Goal: Check status: Check status

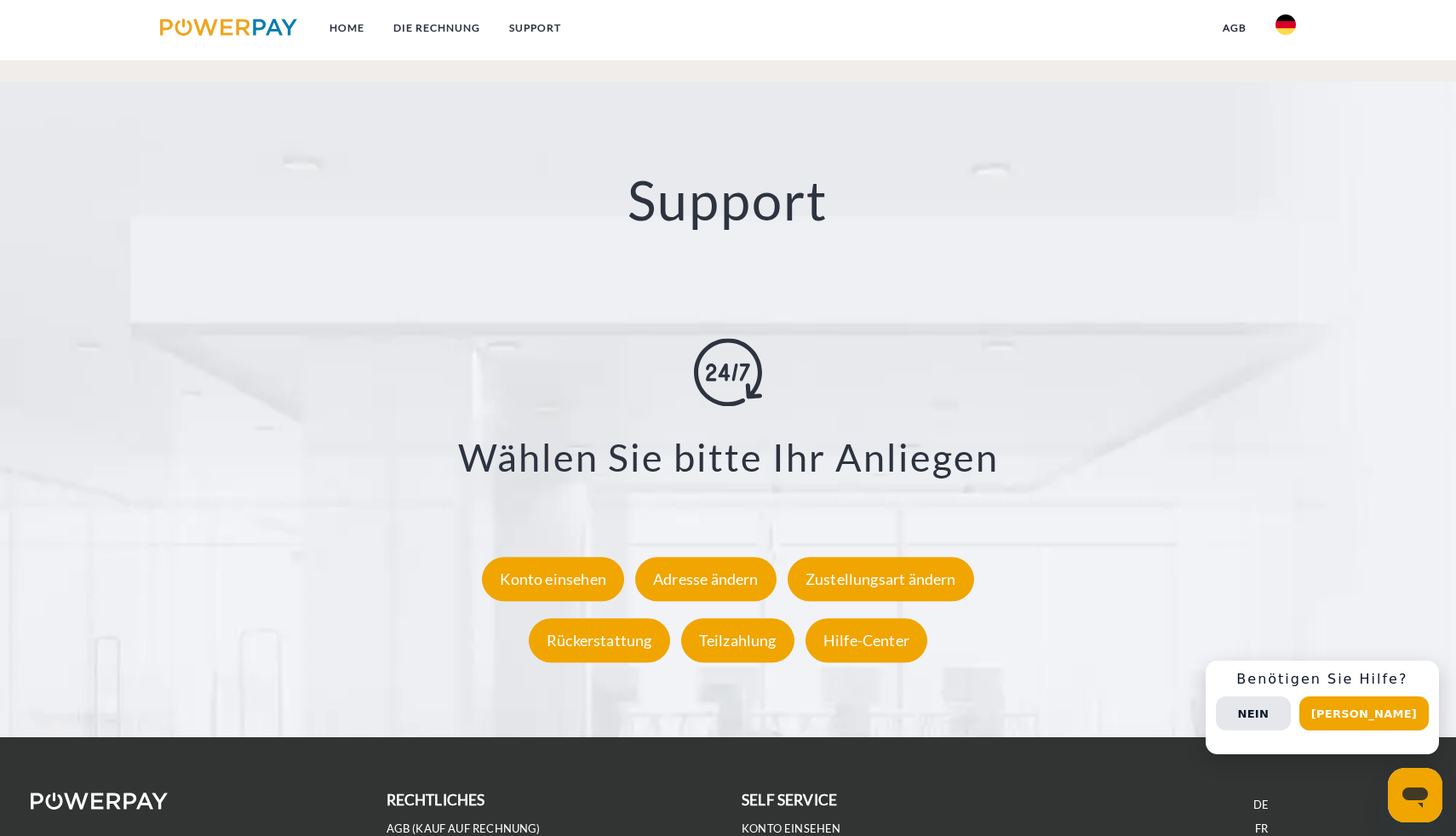
scroll to position [3174, 0]
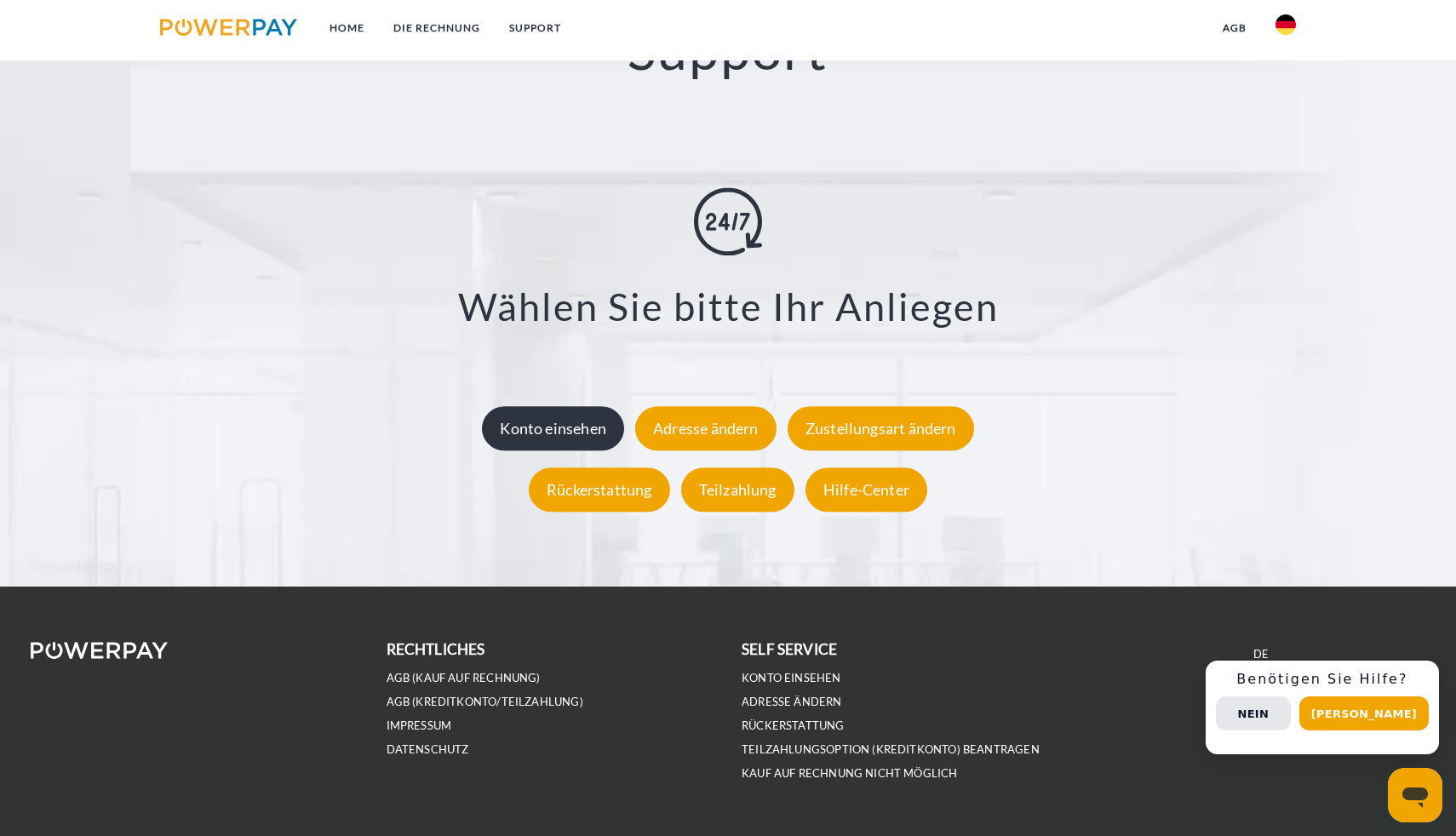
click at [573, 424] on div "Konto einsehen" at bounding box center [553, 428] width 142 height 45
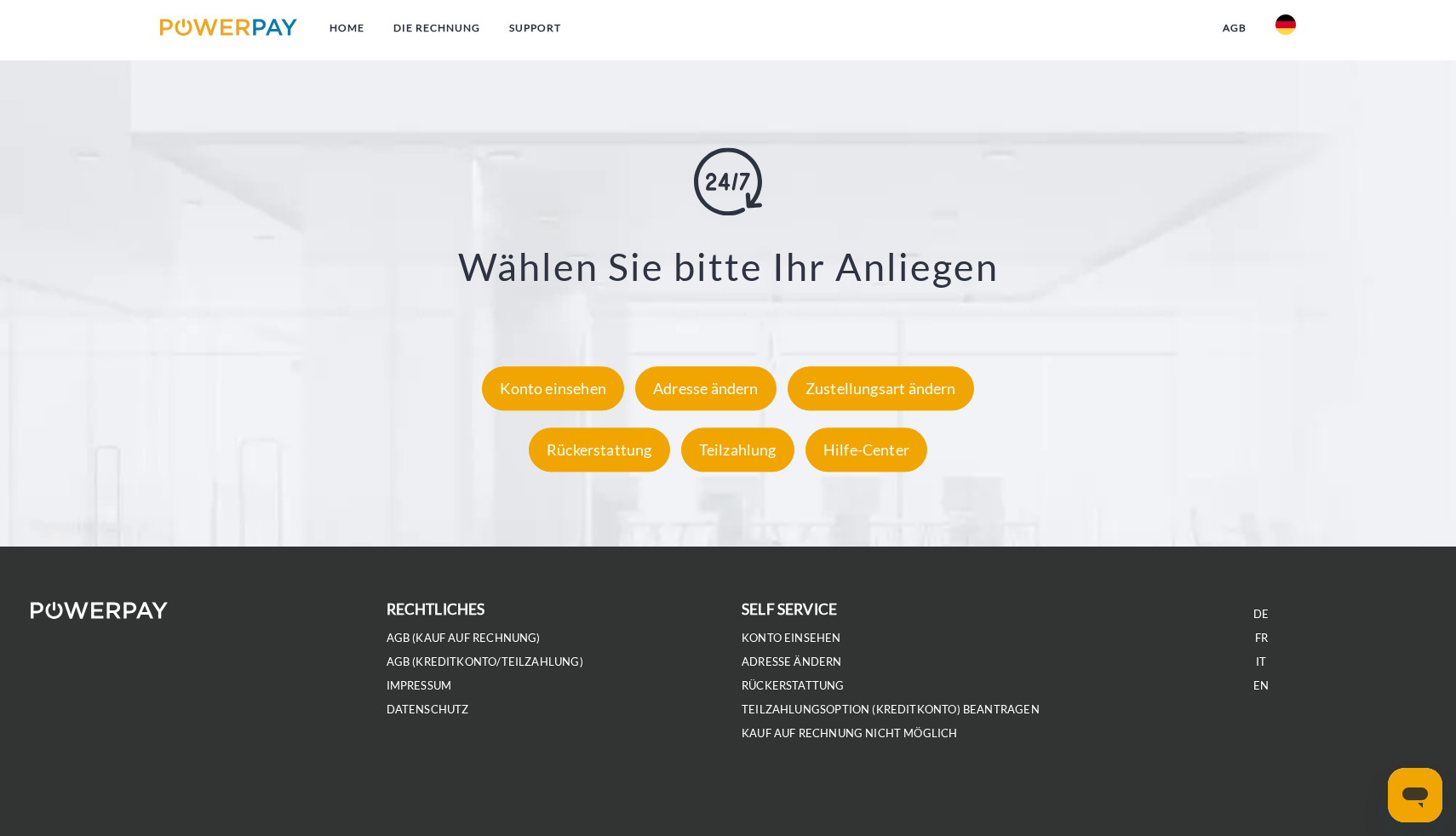
scroll to position [3201, 0]
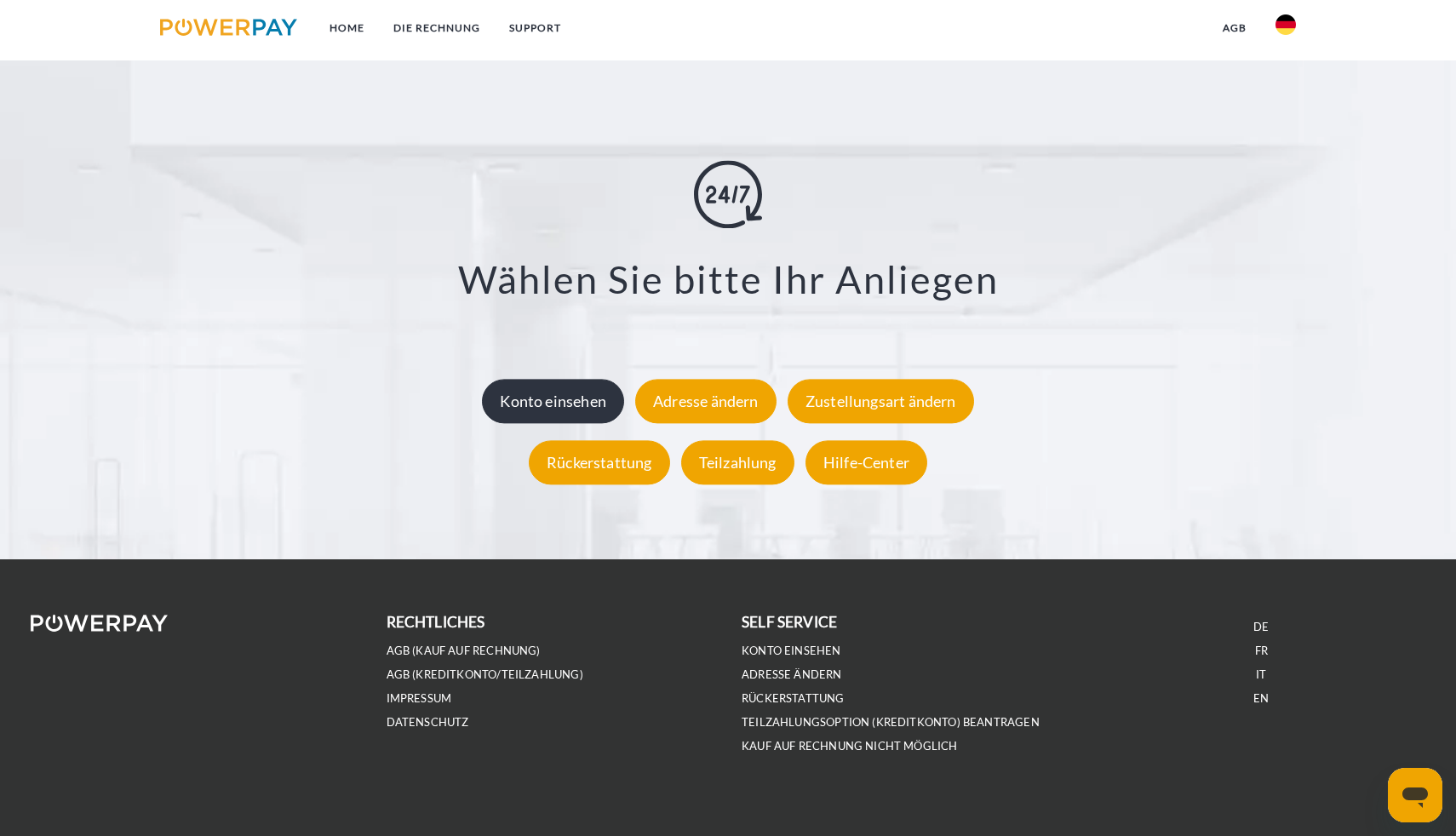
click at [565, 405] on div "Konto einsehen" at bounding box center [553, 400] width 142 height 45
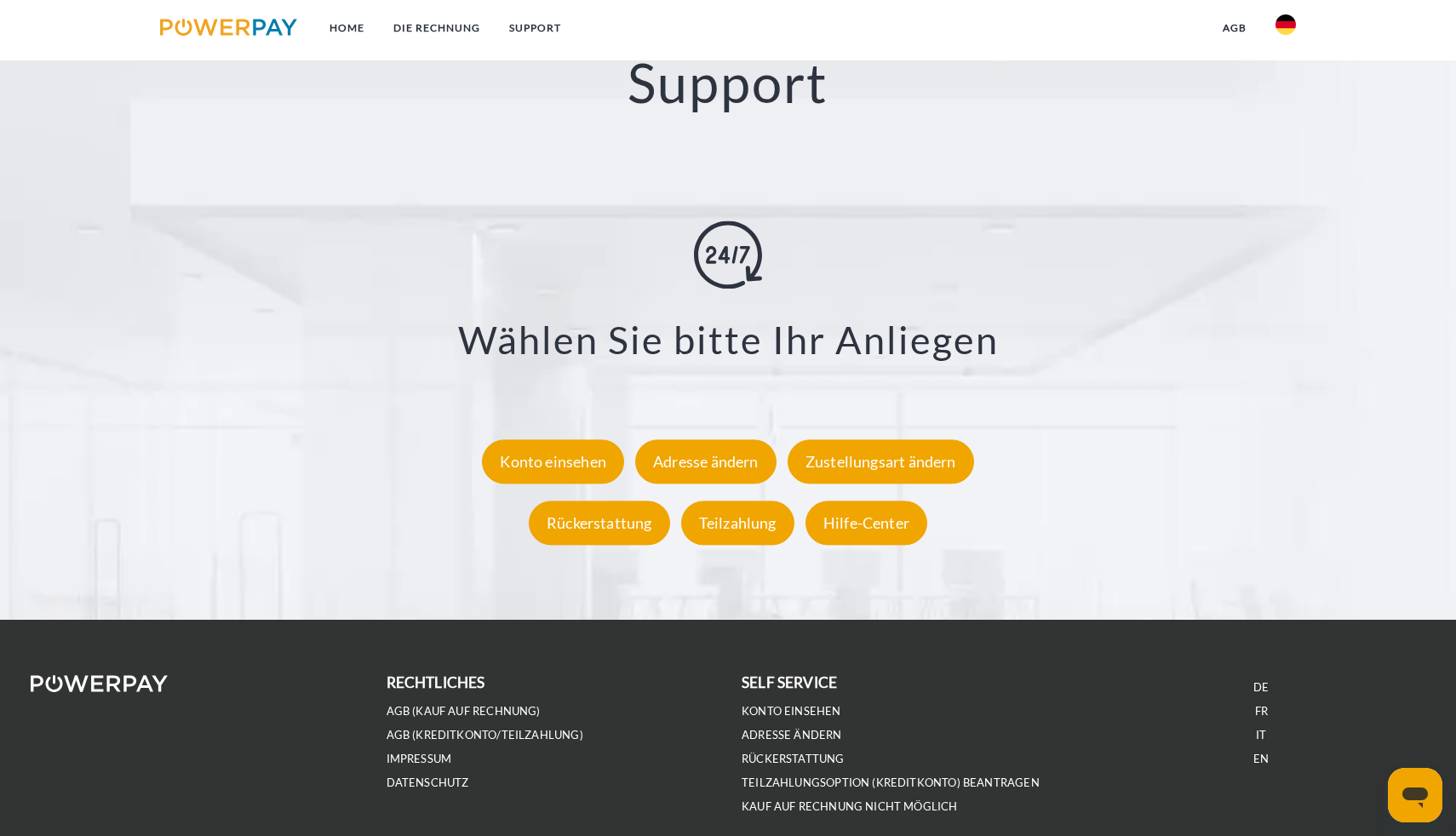
scroll to position [3214, 0]
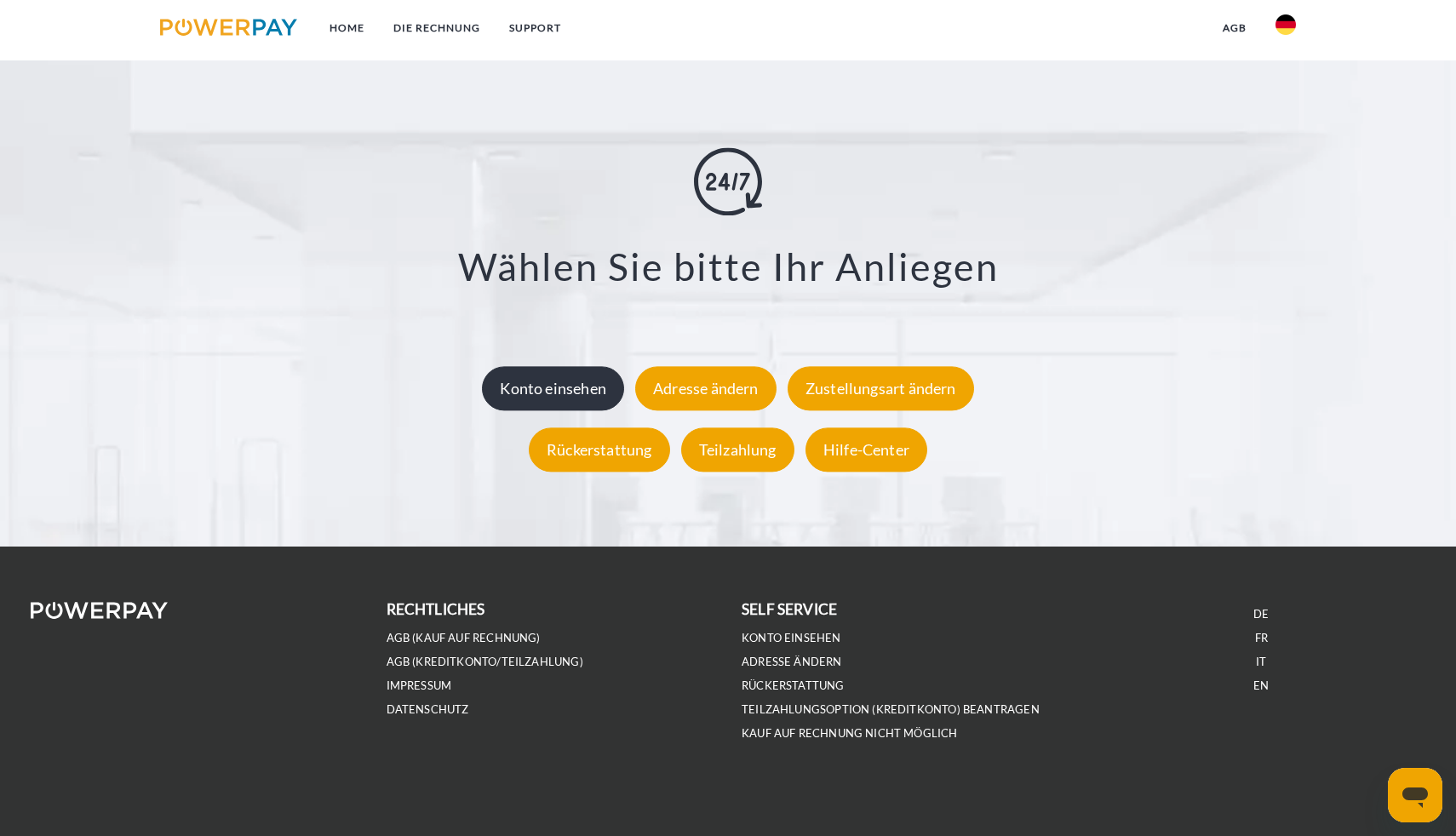
click at [594, 368] on div "Konto einsehen" at bounding box center [553, 388] width 142 height 45
click at [564, 383] on div "Konto einsehen" at bounding box center [553, 388] width 142 height 45
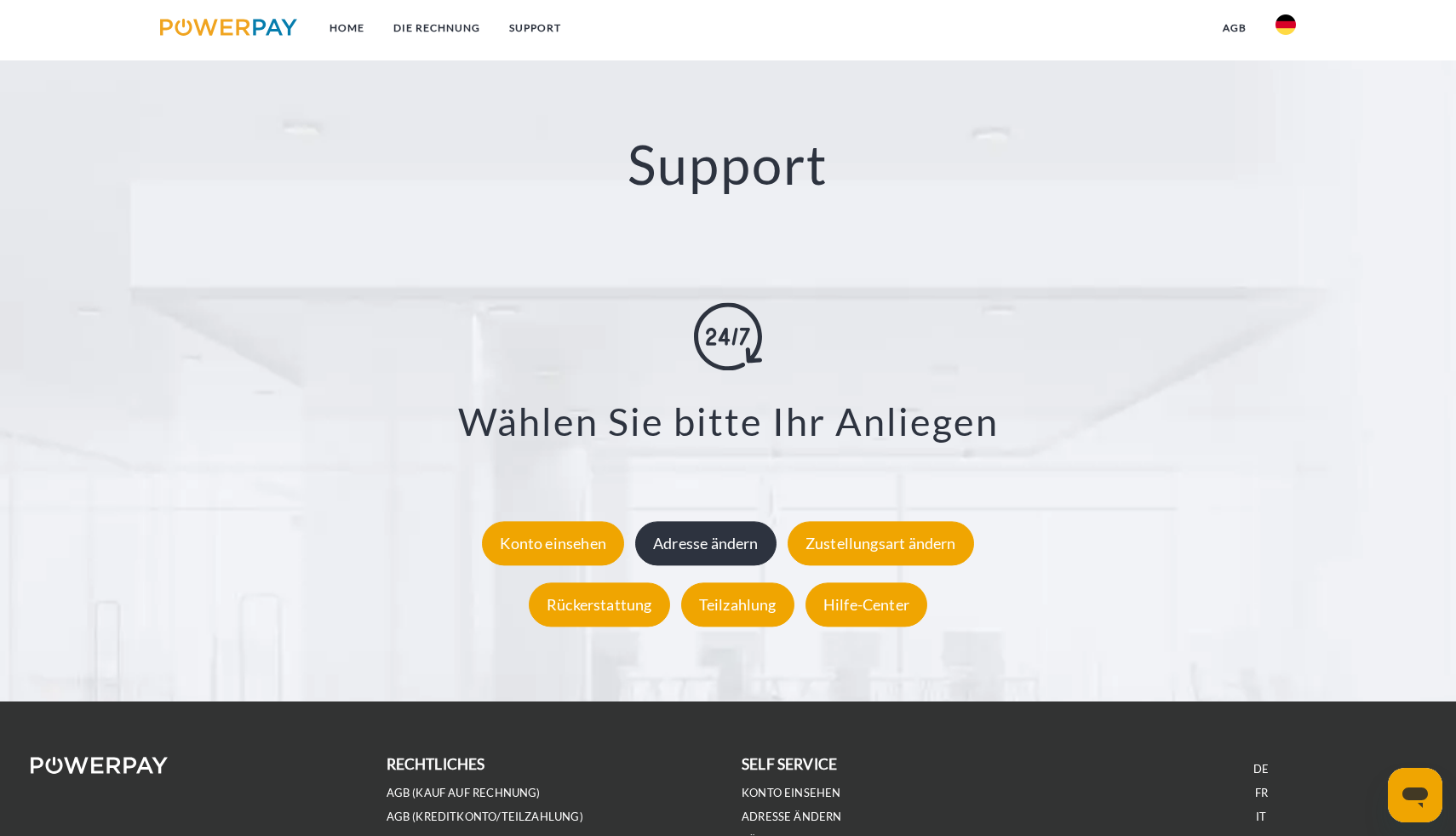
scroll to position [3061, 0]
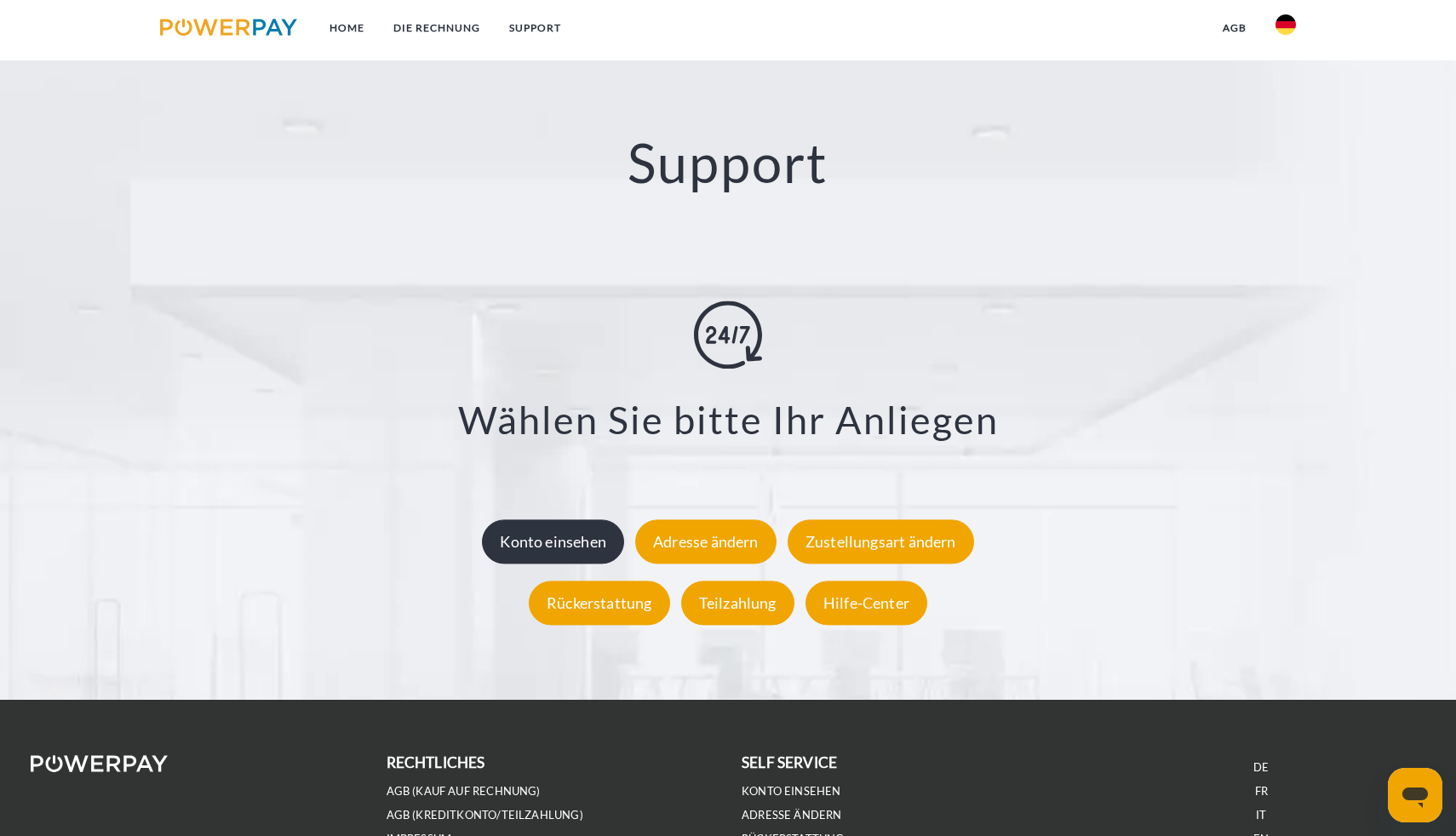
click at [549, 529] on div "Konto einsehen" at bounding box center [553, 541] width 142 height 45
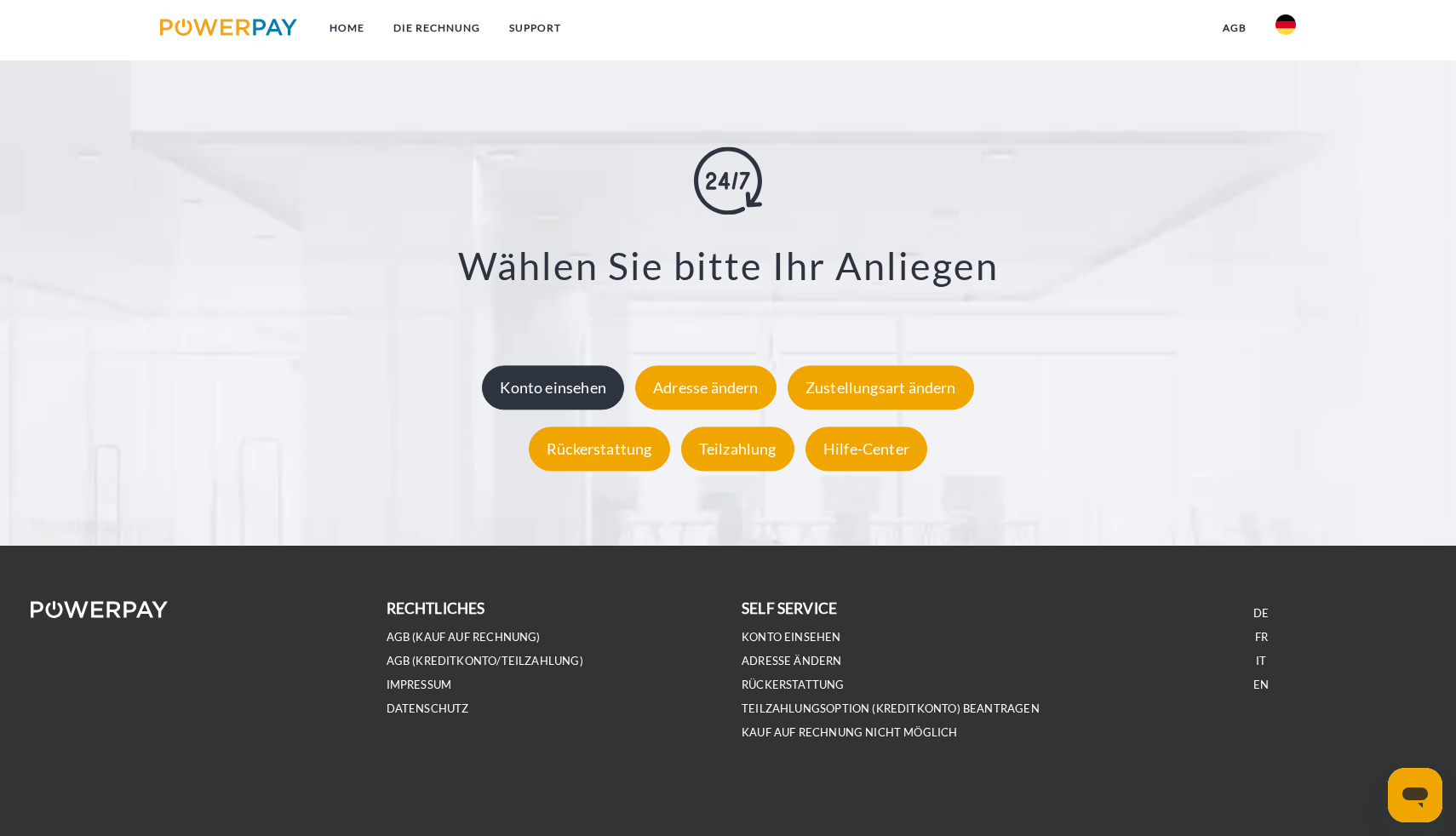
scroll to position [3214, 0]
click at [550, 398] on div "Konto einsehen" at bounding box center [553, 388] width 142 height 45
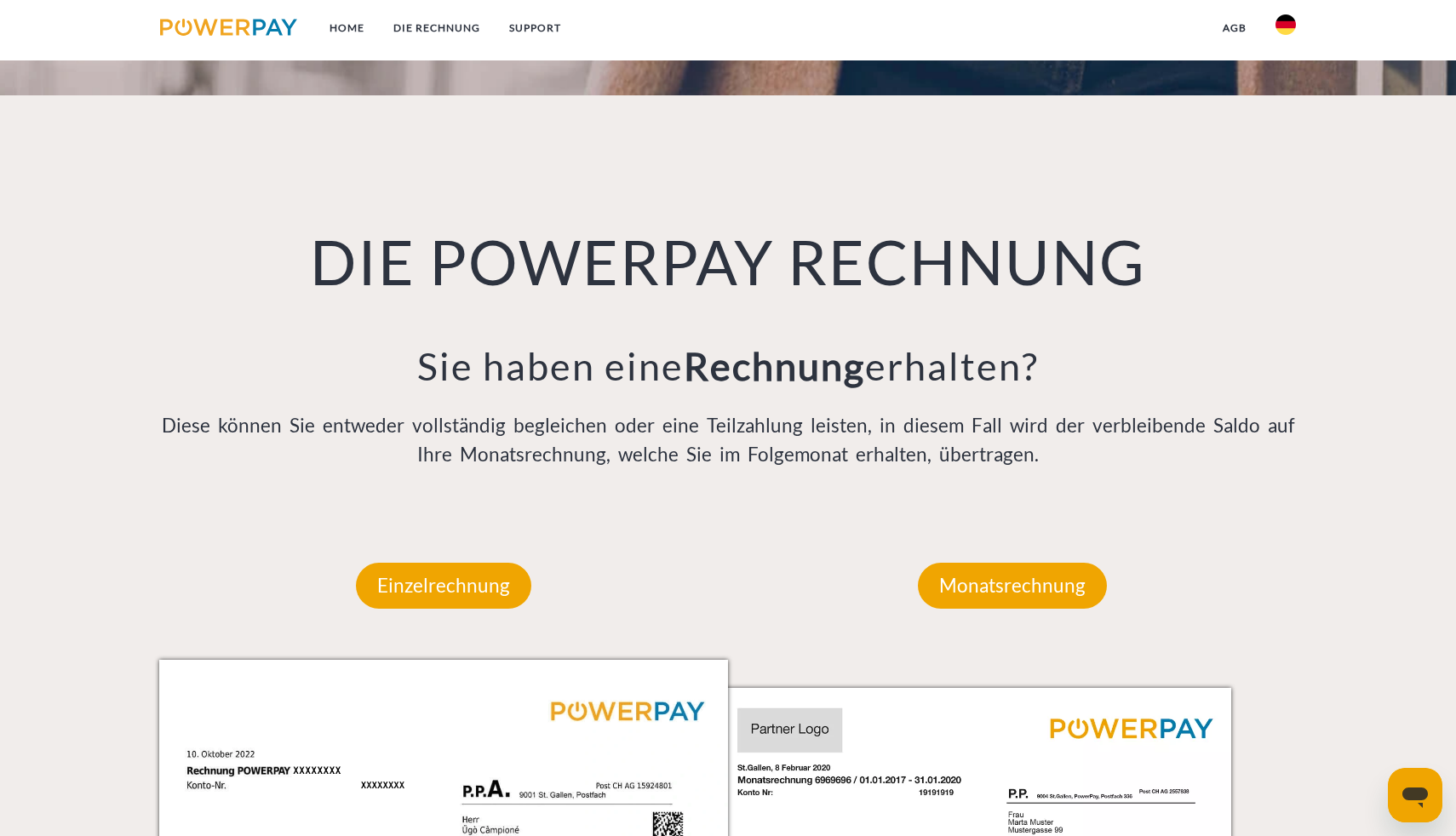
scroll to position [1353, 0]
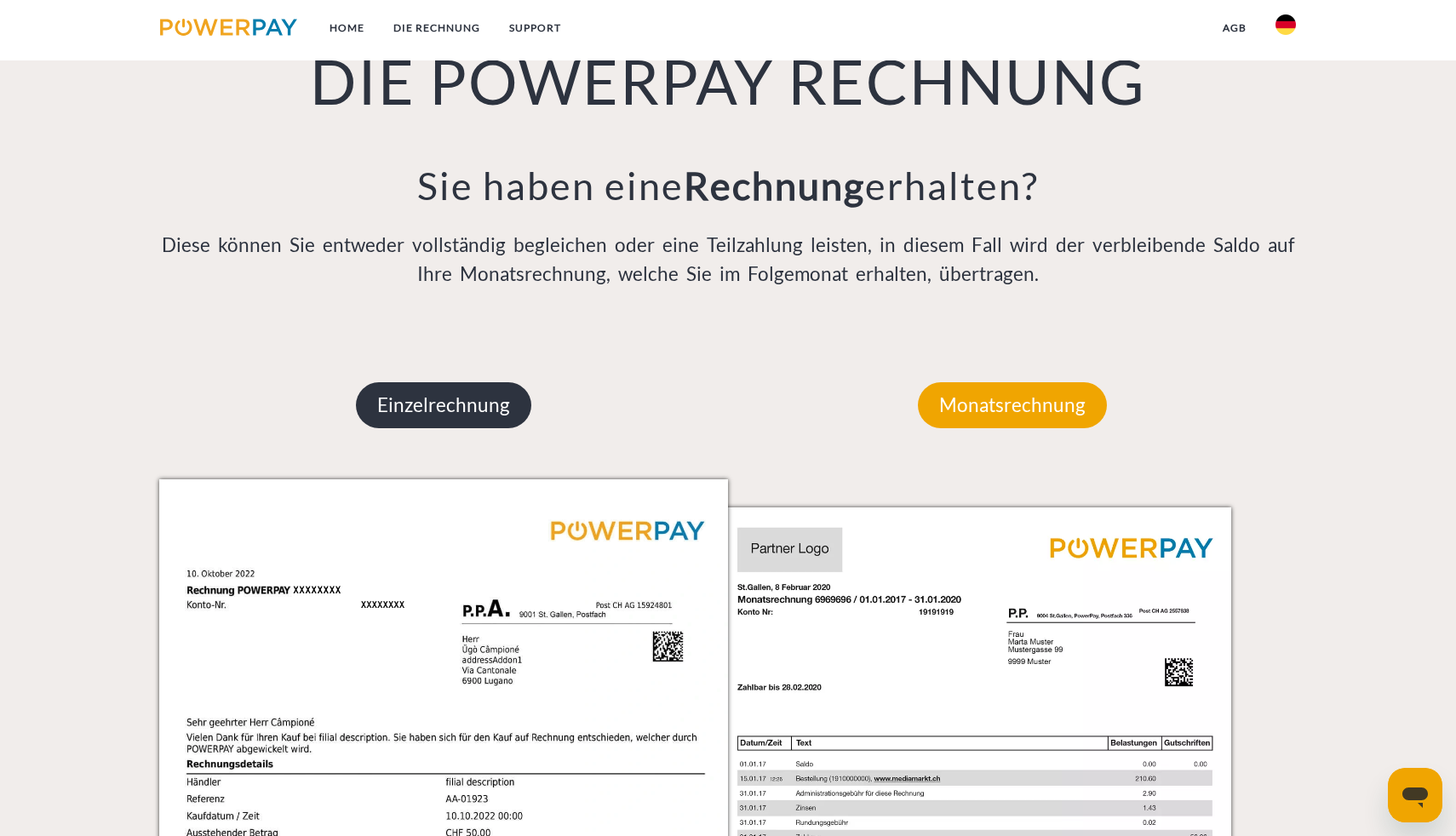
click at [419, 405] on p "Einzelrechnung" at bounding box center [443, 405] width 175 height 46
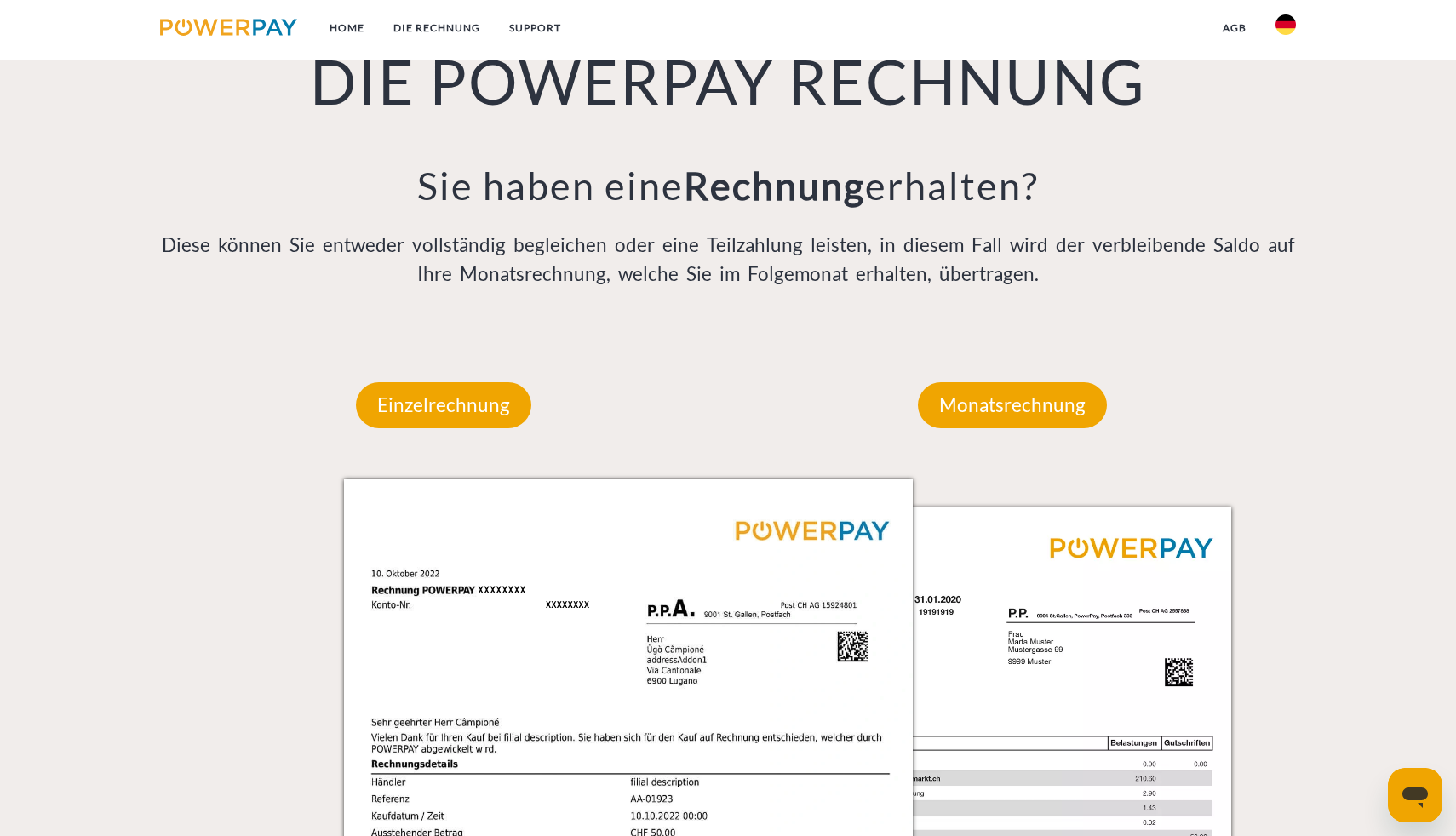
click at [419, 446] on div "Einzelrechnung" at bounding box center [443, 405] width 278 height 148
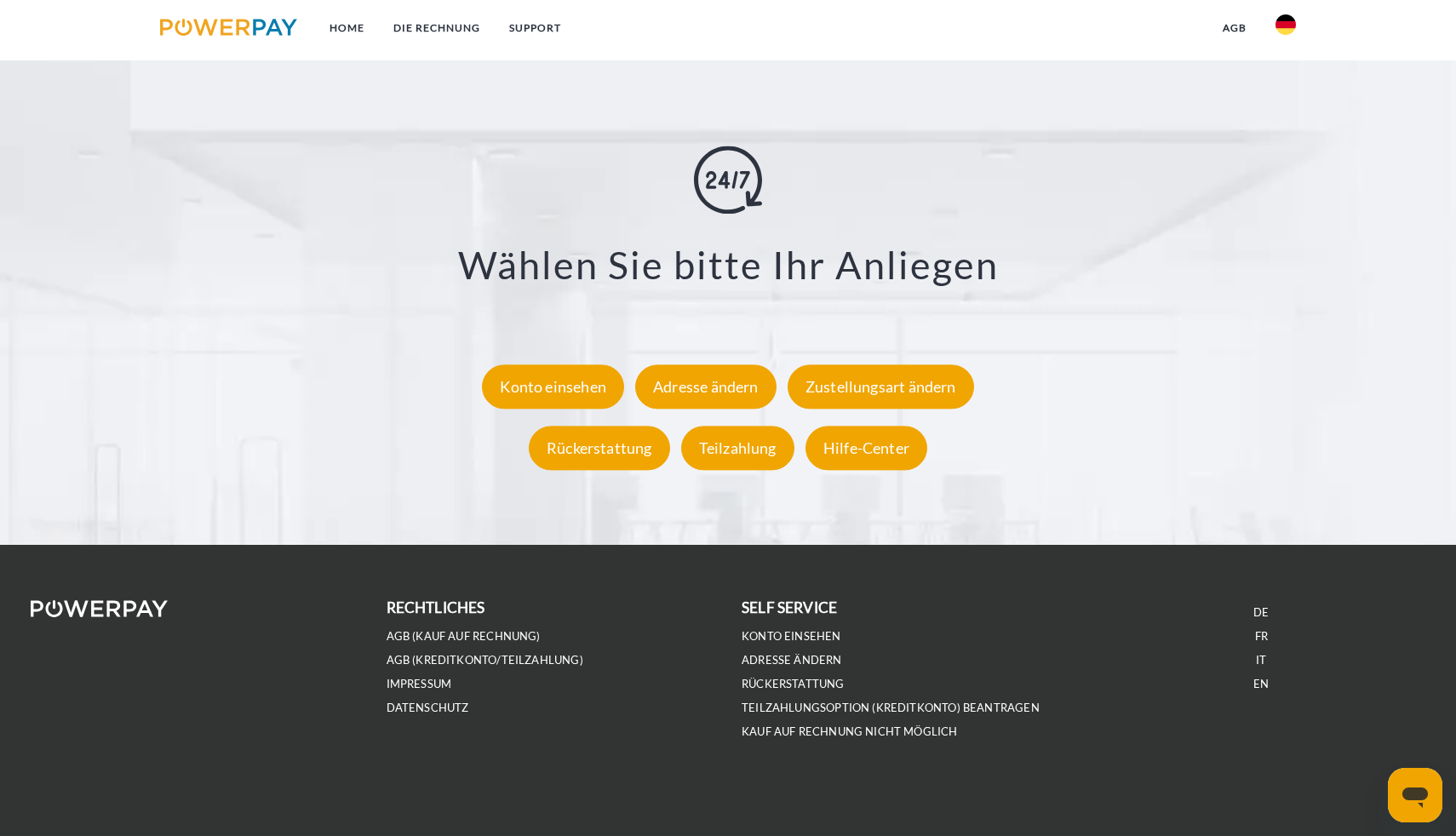
scroll to position [3214, 0]
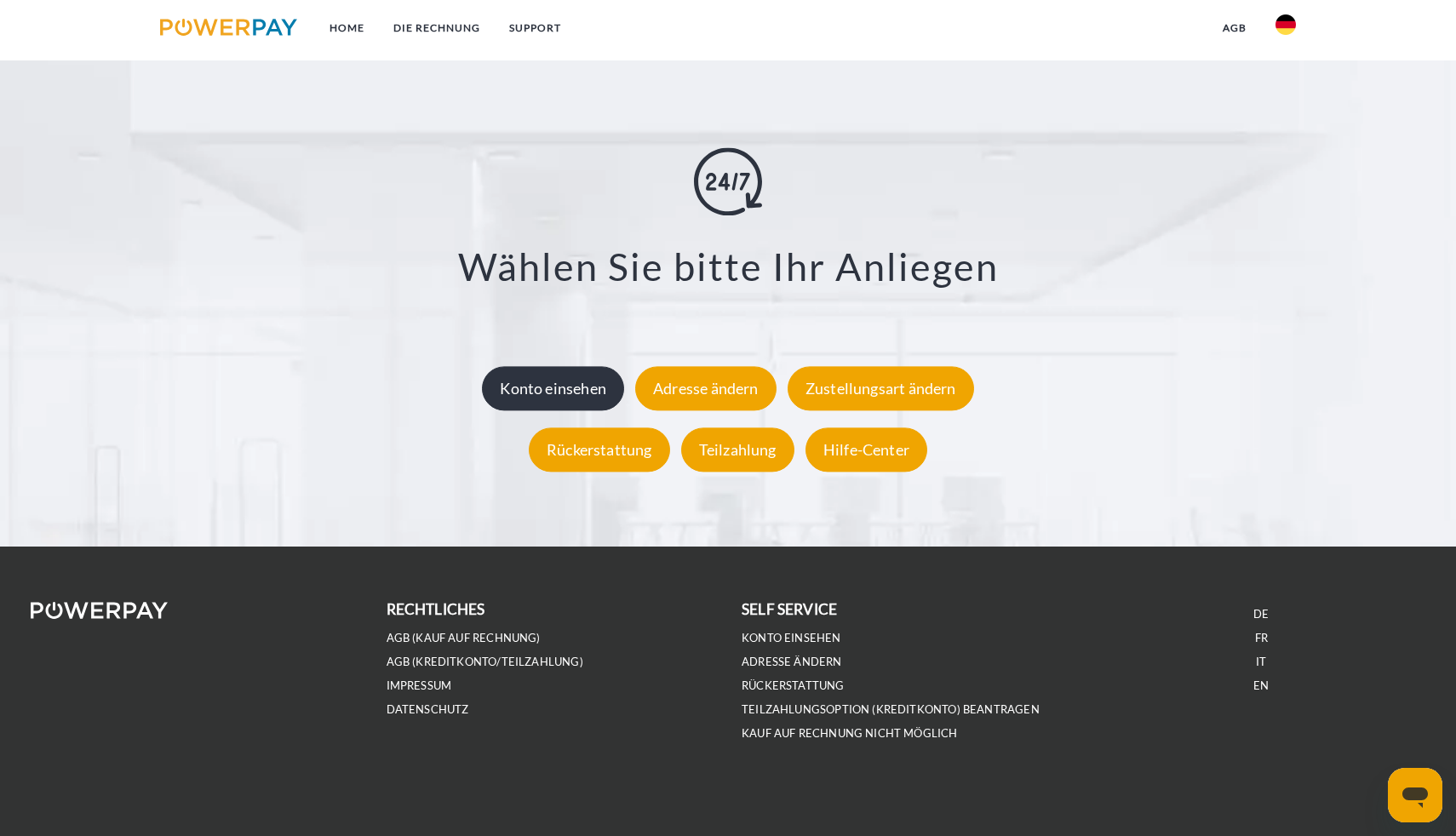
click at [568, 370] on div "Konto einsehen" at bounding box center [553, 388] width 142 height 45
click at [556, 398] on div "Konto einsehen" at bounding box center [553, 388] width 142 height 45
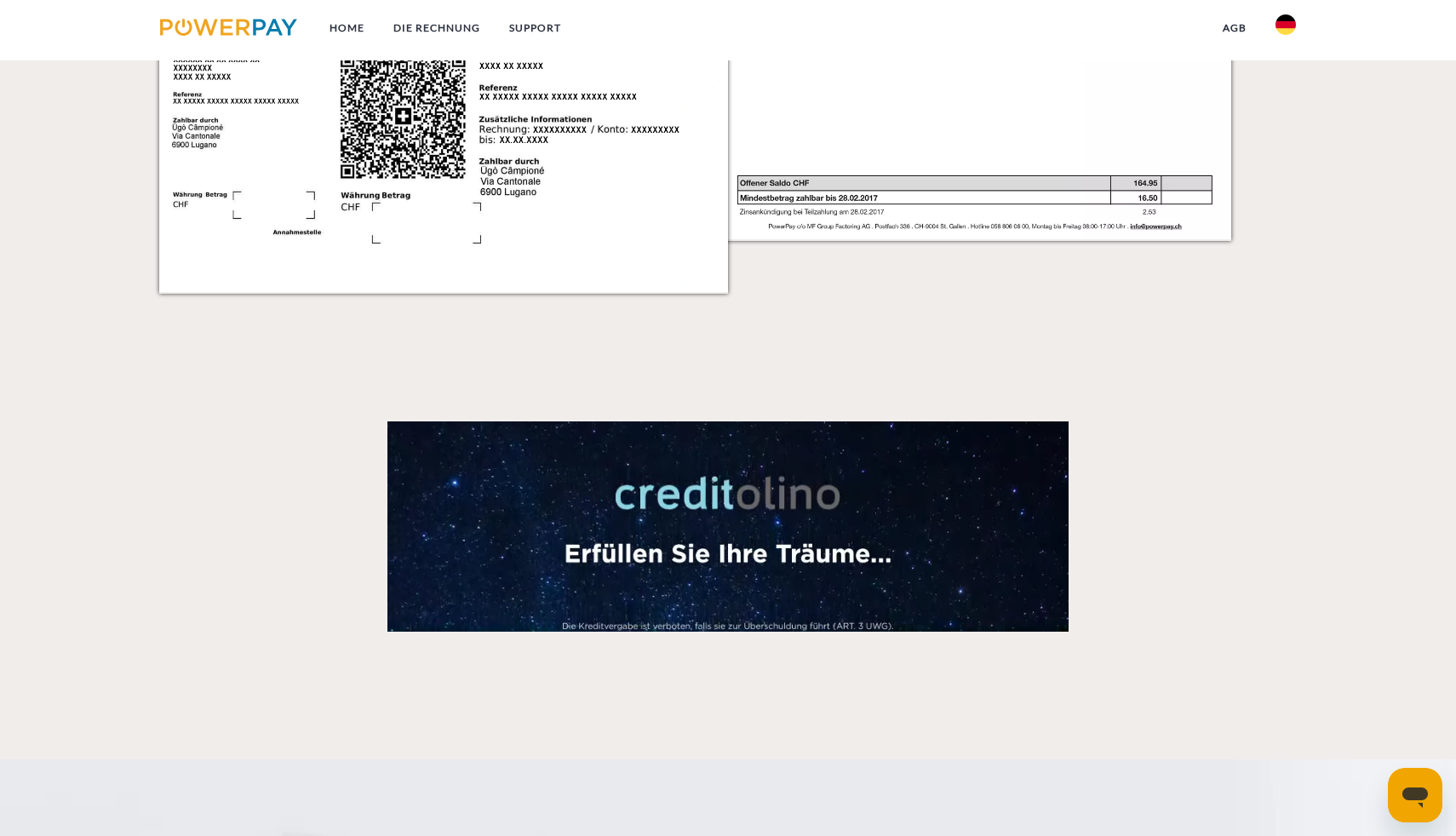
scroll to position [3214, 0]
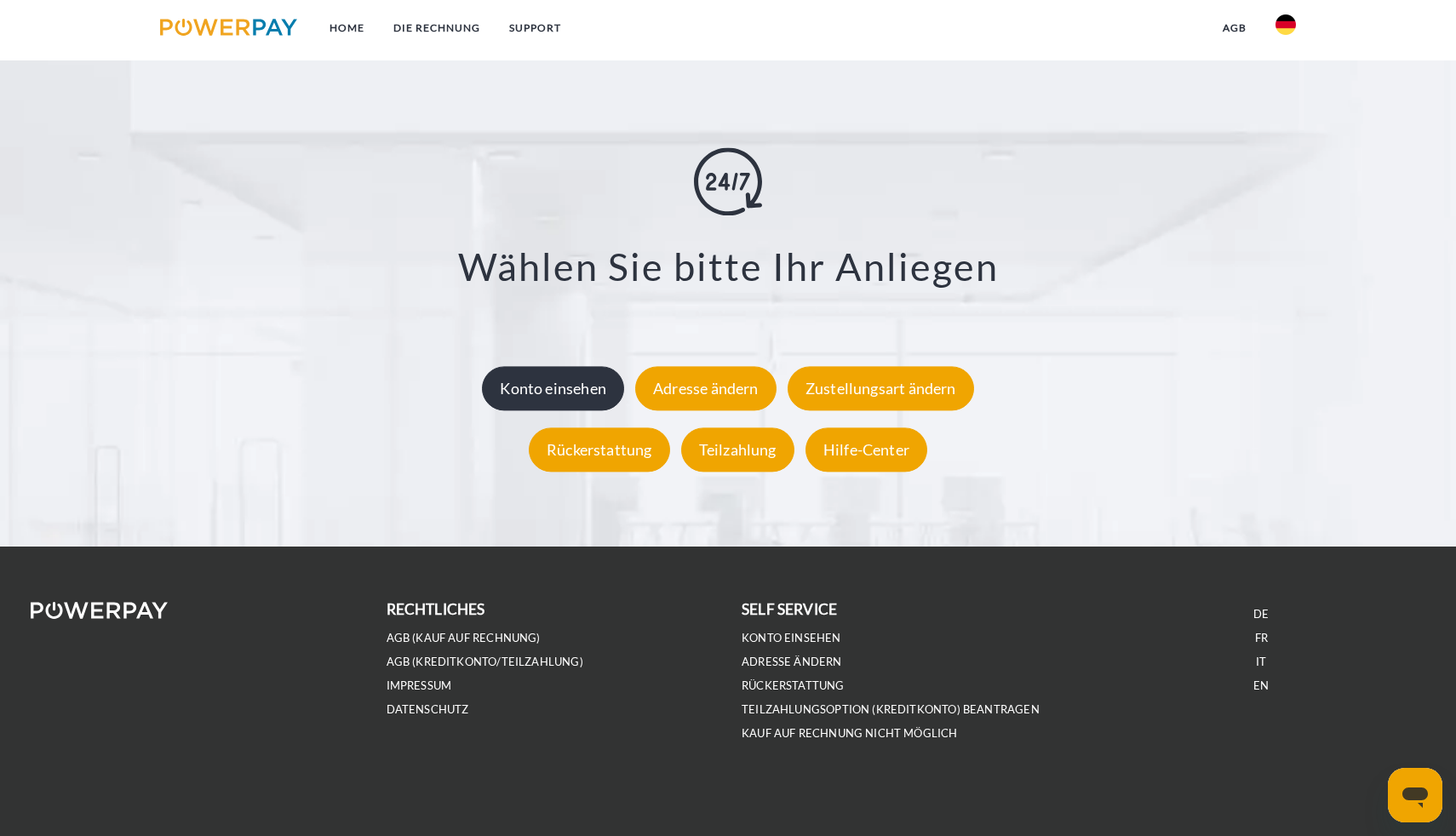
click at [553, 397] on div "Konto einsehen" at bounding box center [553, 388] width 142 height 45
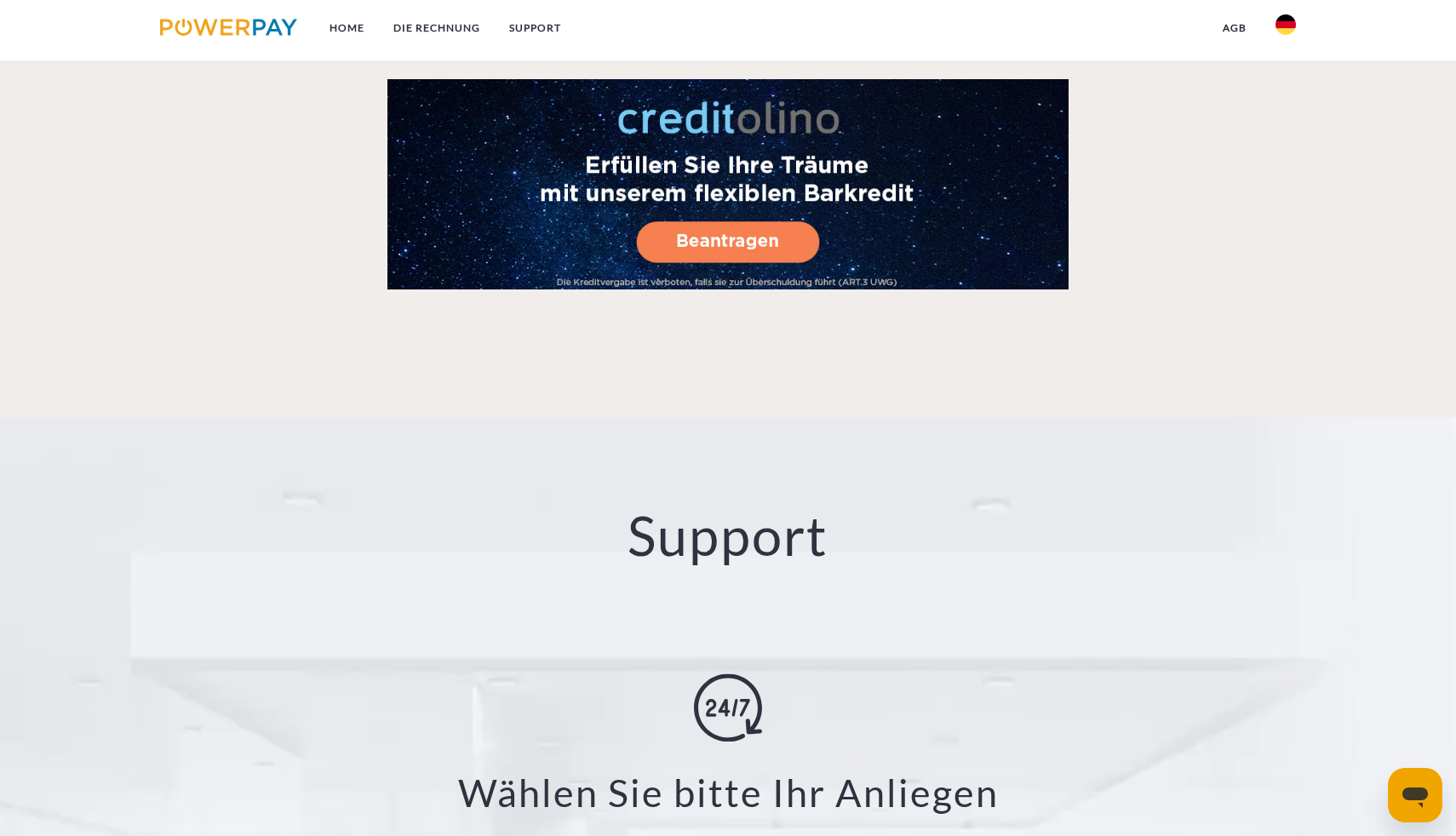
scroll to position [3037, 0]
